Goal: Task Accomplishment & Management: Manage account settings

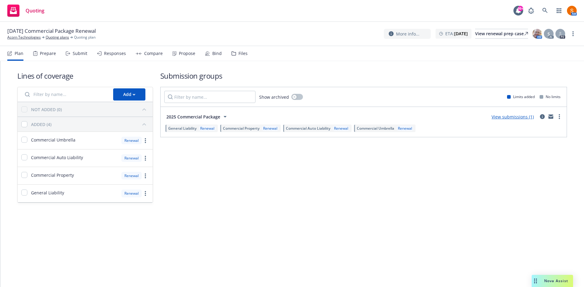
click at [195, 119] on span "2025 Commercial Package" at bounding box center [193, 117] width 54 height 6
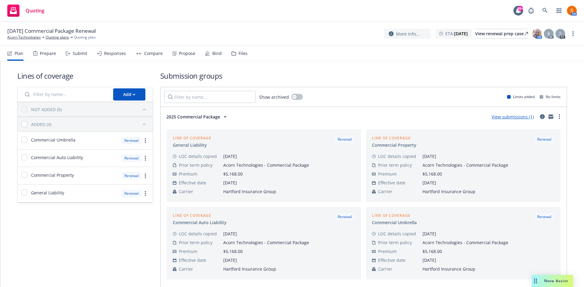
scroll to position [6, 0]
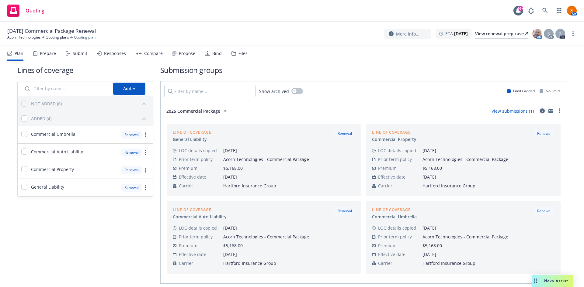
click at [539, 111] on icon "circleInformation" at bounding box center [541, 110] width 5 height 5
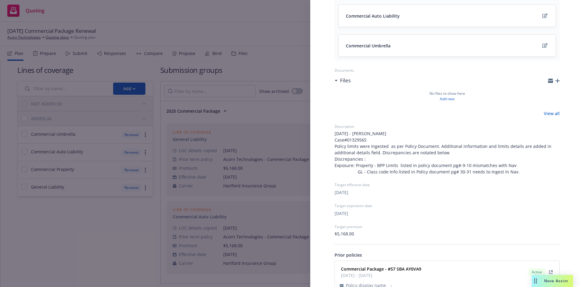
scroll to position [182, 0]
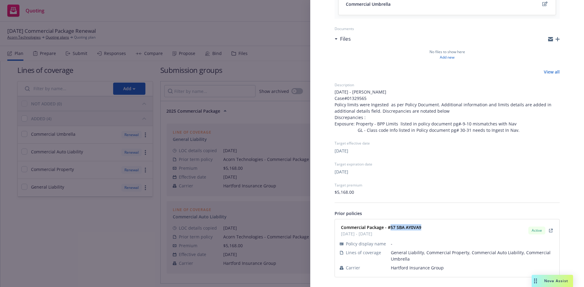
drag, startPoint x: 424, startPoint y: 224, endPoint x: 390, endPoint y: 227, distance: 33.5
click at [390, 227] on div "Commercial Package - #57 SBA AY0VA9 12/10/2024 - 12/10/2025 Active" at bounding box center [446, 230] width 217 height 15
copy strong "57 SBA AY0VA9"
click at [249, 66] on div "Submission group 2025 Commercial Package Last updated Saturday, July 12, 2025 a…" at bounding box center [292, 143] width 584 height 287
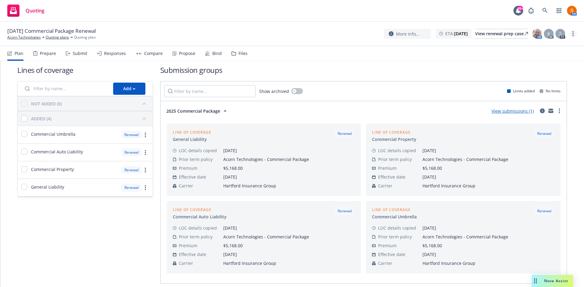
click at [574, 33] on link "more" at bounding box center [572, 33] width 7 height 7
click at [550, 89] on link "Archive quoting plan" at bounding box center [542, 95] width 68 height 12
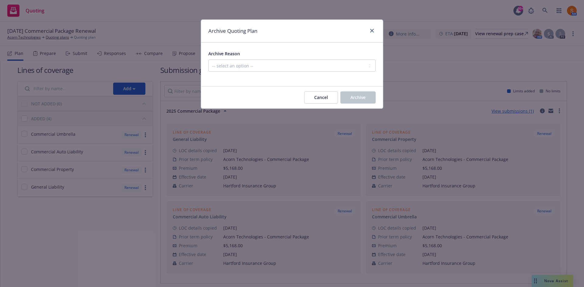
click at [315, 57] on div "Archive Reason -- select an option -- All policies in this renewal plan are aut…" at bounding box center [291, 61] width 167 height 22
click at [313, 64] on select "-- select an option -- All policies in this renewal plan are auto-renewed Creat…" at bounding box center [291, 66] width 167 height 12
select select "ARCHIVED_RENEWAL_POLICY_AUTO_RENEWED"
click at [208, 60] on select "-- select an option -- All policies in this renewal plan are auto-renewed Creat…" at bounding box center [291, 66] width 167 height 12
click at [361, 104] on button "Archive" at bounding box center [357, 97] width 35 height 12
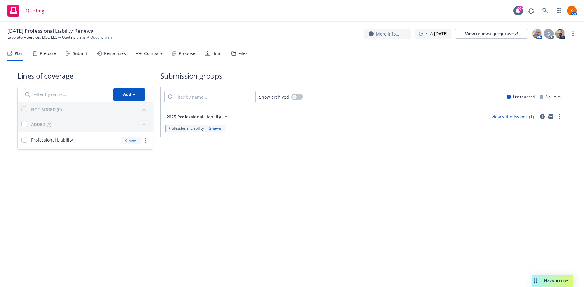
click at [214, 115] on span "2025 Professional Liability" at bounding box center [193, 117] width 55 height 6
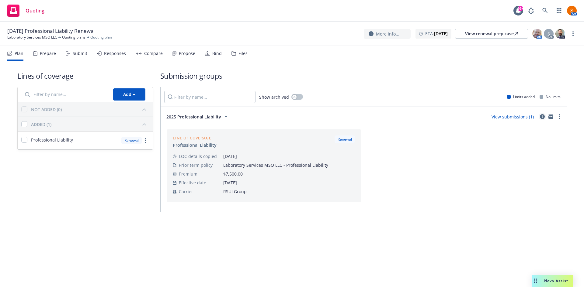
click at [539, 116] on link "circleInformation" at bounding box center [541, 116] width 7 height 7
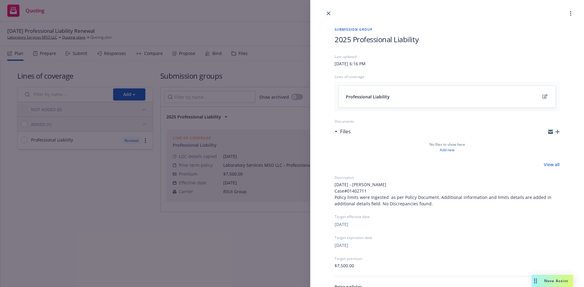
scroll to position [67, 0]
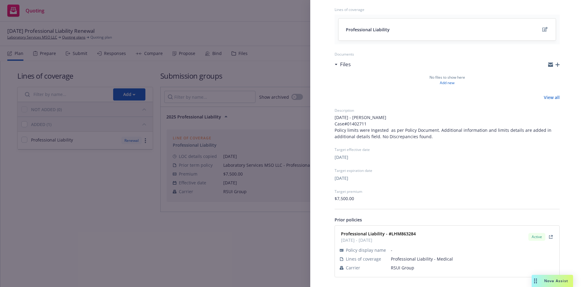
click at [407, 237] on span "Professional Liability - #LHM863284" at bounding box center [378, 234] width 75 height 6
copy strong "LHM863284"
click at [89, 48] on div "Submission group 2025 Professional Liability Last updated Monday, July 14, 2025…" at bounding box center [292, 143] width 584 height 287
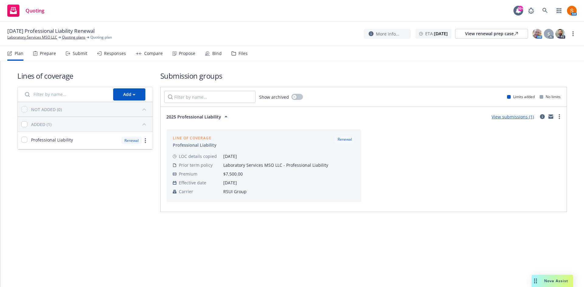
click at [83, 55] on div "Submit" at bounding box center [80, 53] width 15 height 5
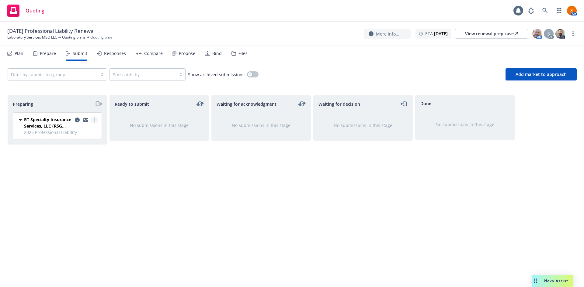
click at [95, 121] on link "more" at bounding box center [94, 119] width 7 height 7
click at [82, 135] on span "Complete preparation" at bounding box center [67, 132] width 60 height 6
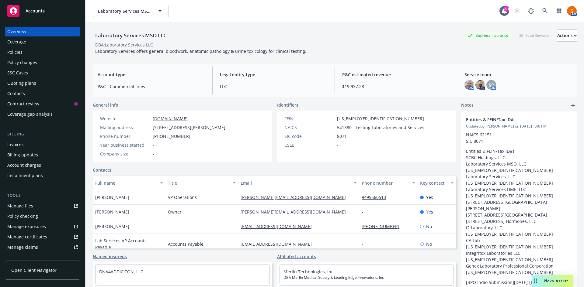
click at [53, 54] on div "Policies" at bounding box center [42, 52] width 71 height 10
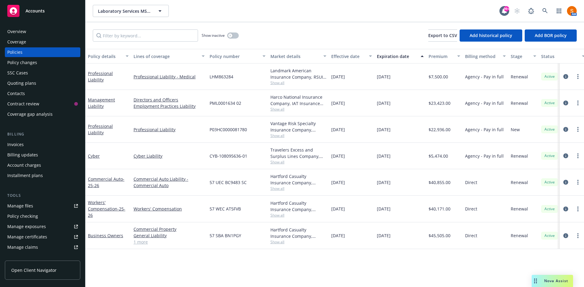
click at [279, 84] on span "Show all" at bounding box center [298, 82] width 56 height 5
click at [258, 69] on div "LHM863284" at bounding box center [237, 77] width 61 height 26
click at [566, 79] on link "circleInformation" at bounding box center [565, 76] width 7 height 7
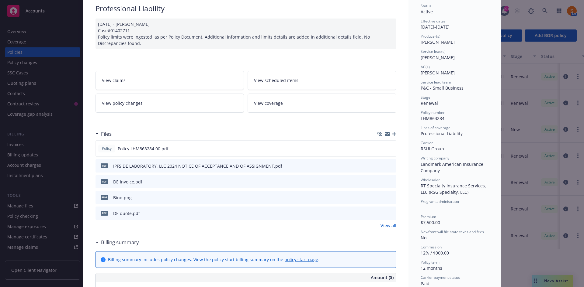
scroll to position [47, 0]
click at [391, 212] on button "preview file" at bounding box center [390, 212] width 7 height 5
click at [387, 224] on link "View all" at bounding box center [388, 225] width 16 height 6
